Goal: Task Accomplishment & Management: Use online tool/utility

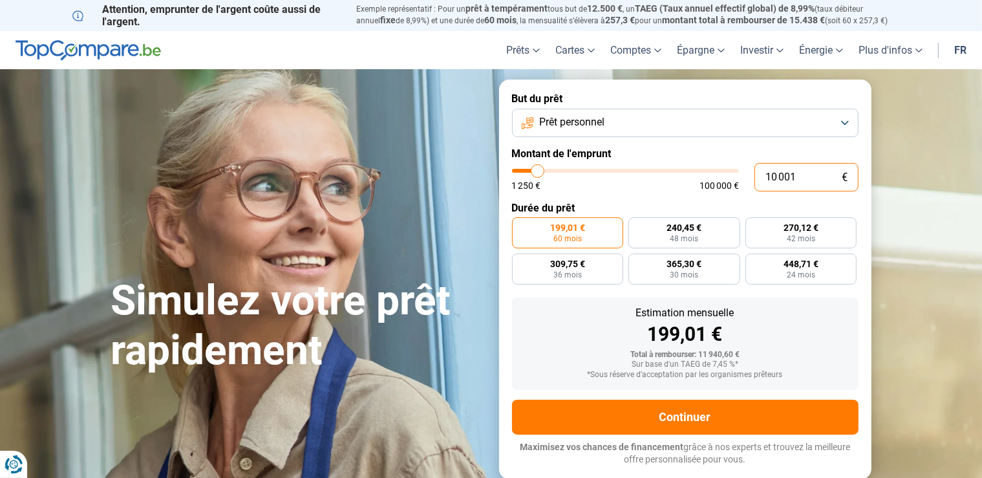
drag, startPoint x: 805, startPoint y: 180, endPoint x: 710, endPoint y: 173, distance: 95.9
click at [755, 173] on input "10 001" at bounding box center [807, 177] width 104 height 28
type input "1"
type input "1250"
type input "12"
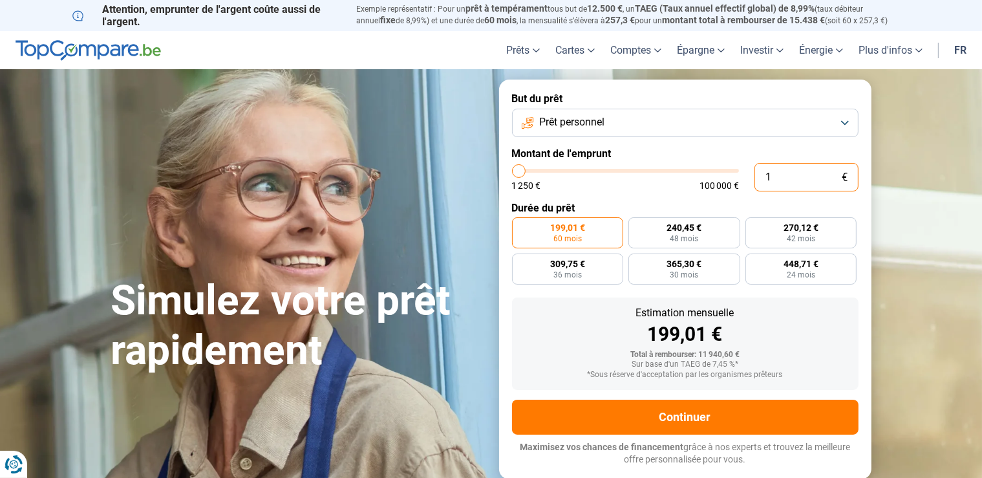
type input "1250"
type input "120"
type input "1250"
type input "1 200"
type input "1250"
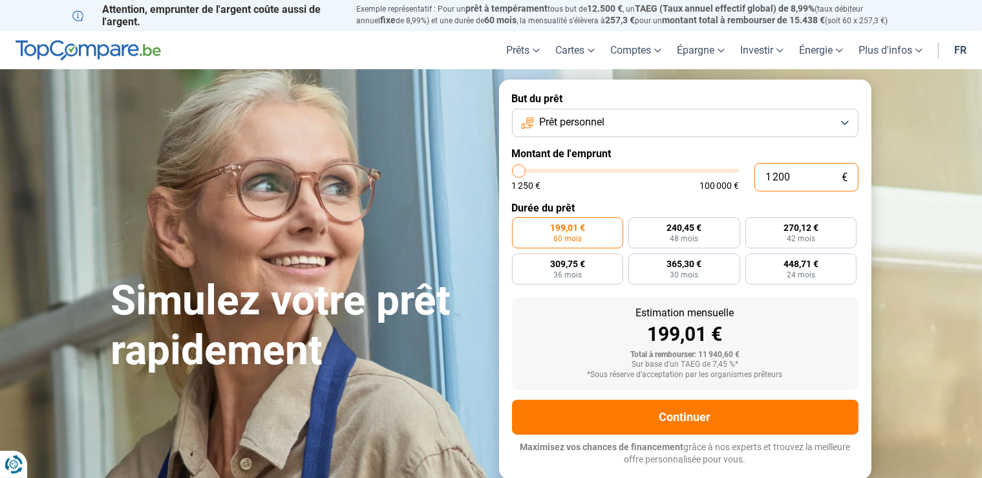
type input "1 250"
type input "1250"
radio input "true"
